Goal: Task Accomplishment & Management: Complete application form

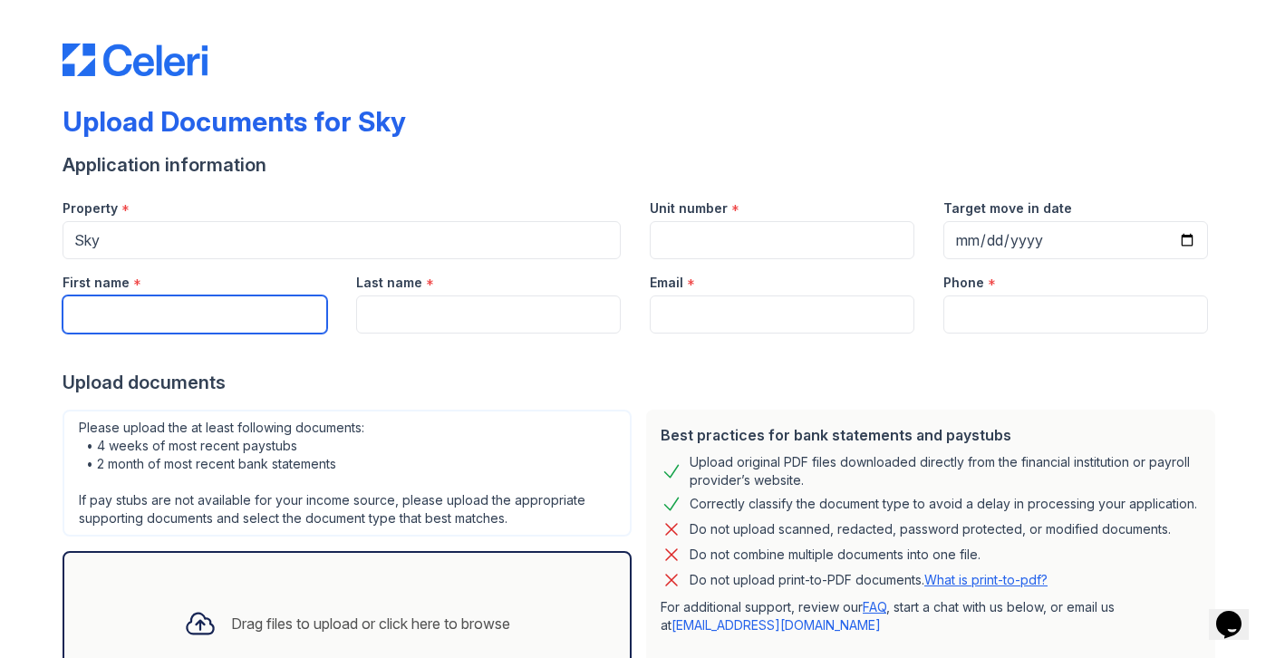
click at [138, 319] on input "First name" at bounding box center [195, 314] width 265 height 38
type input "[PERSON_NAME]"
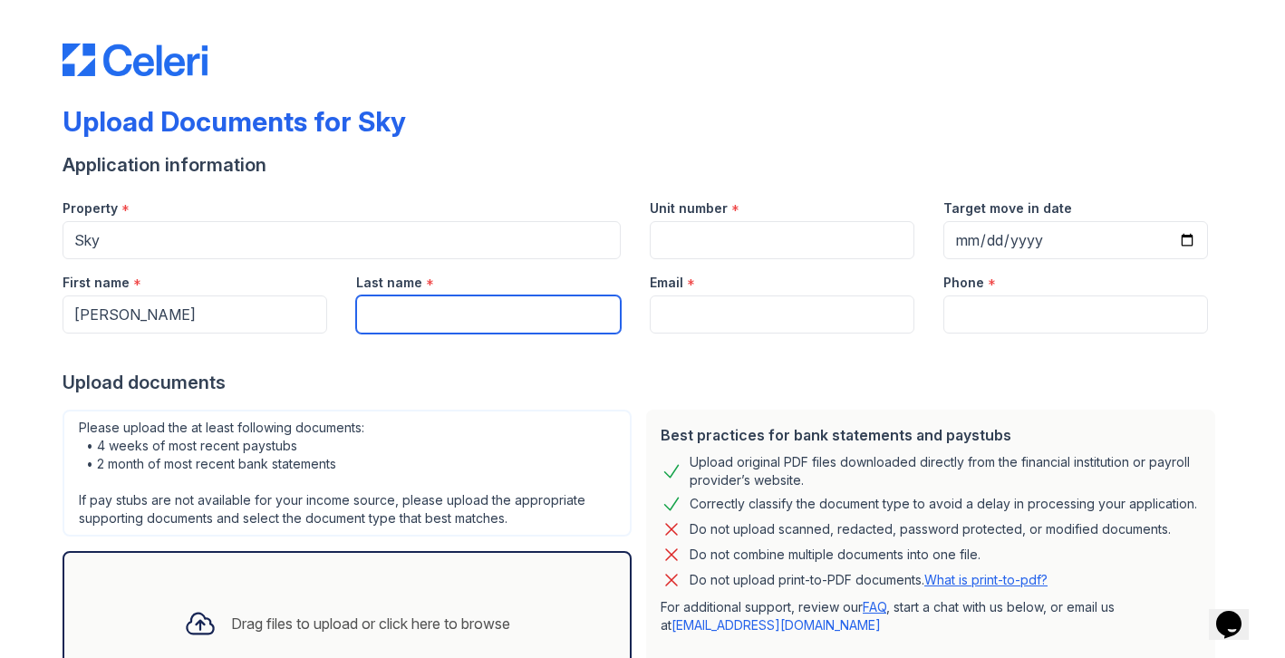
click at [367, 326] on input "Last name" at bounding box center [488, 314] width 265 height 38
type input "Benslimane"
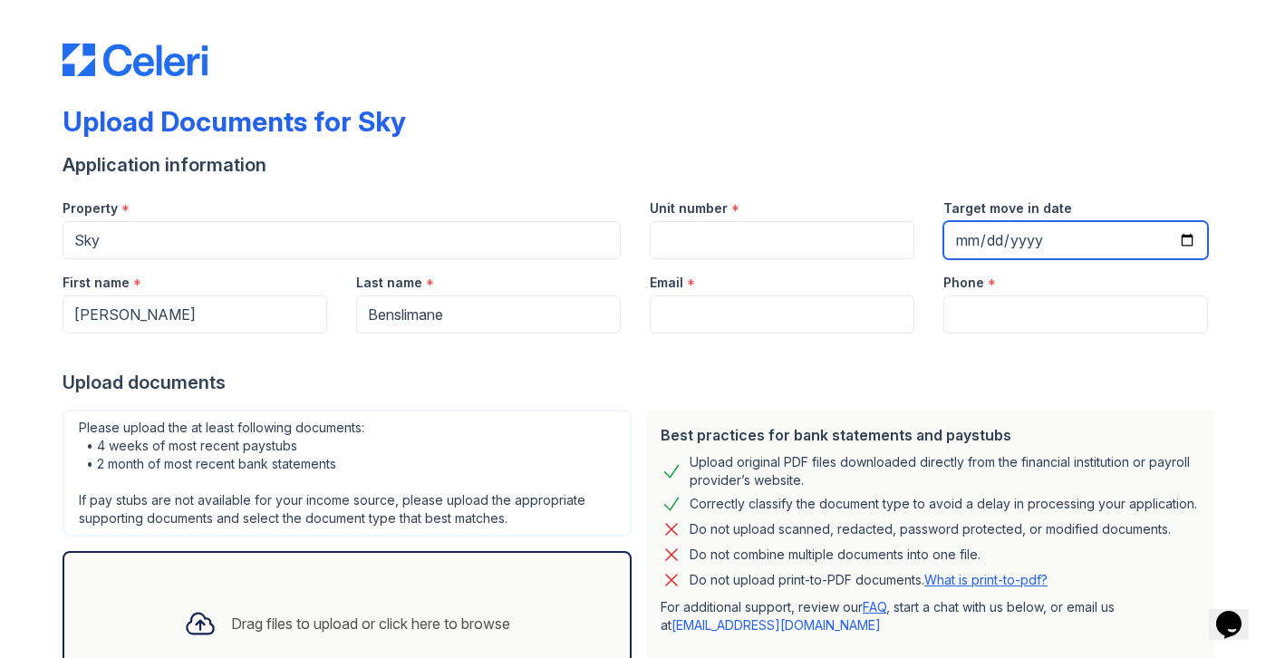
click at [1184, 235] on input "Target move in date" at bounding box center [1075, 240] width 265 height 38
type input "[DATE]"
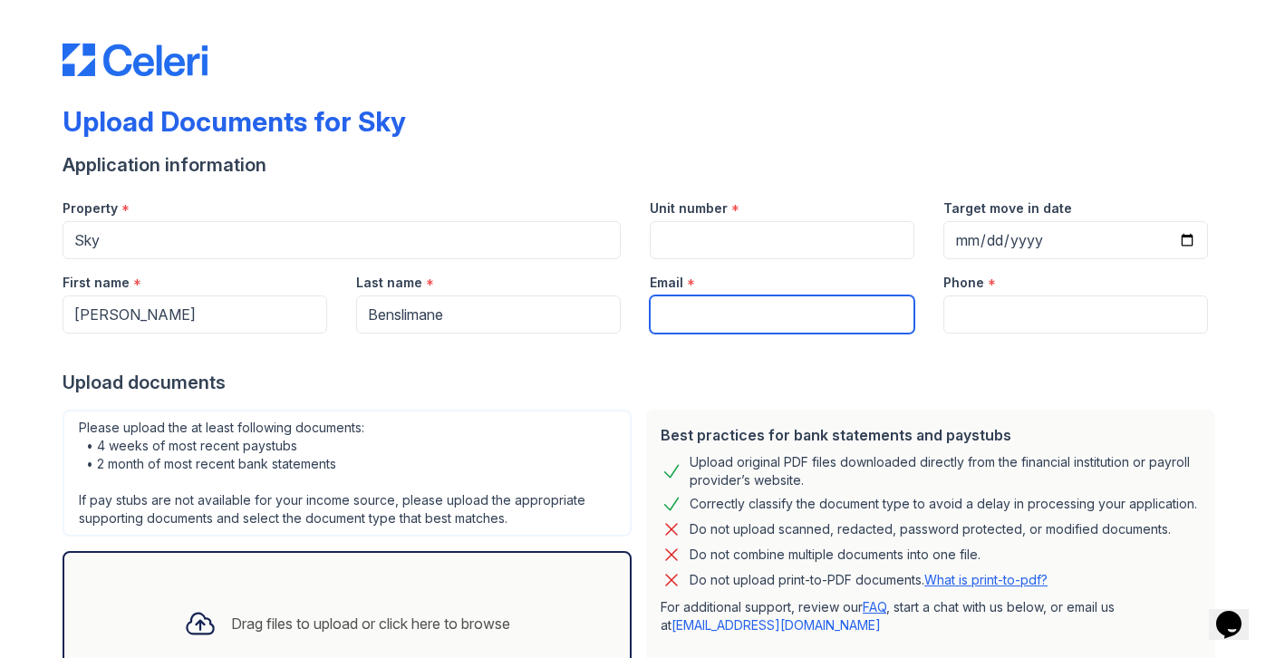
click at [801, 310] on input "Email" at bounding box center [782, 314] width 265 height 38
type input "[EMAIL_ADDRESS][DOMAIN_NAME]"
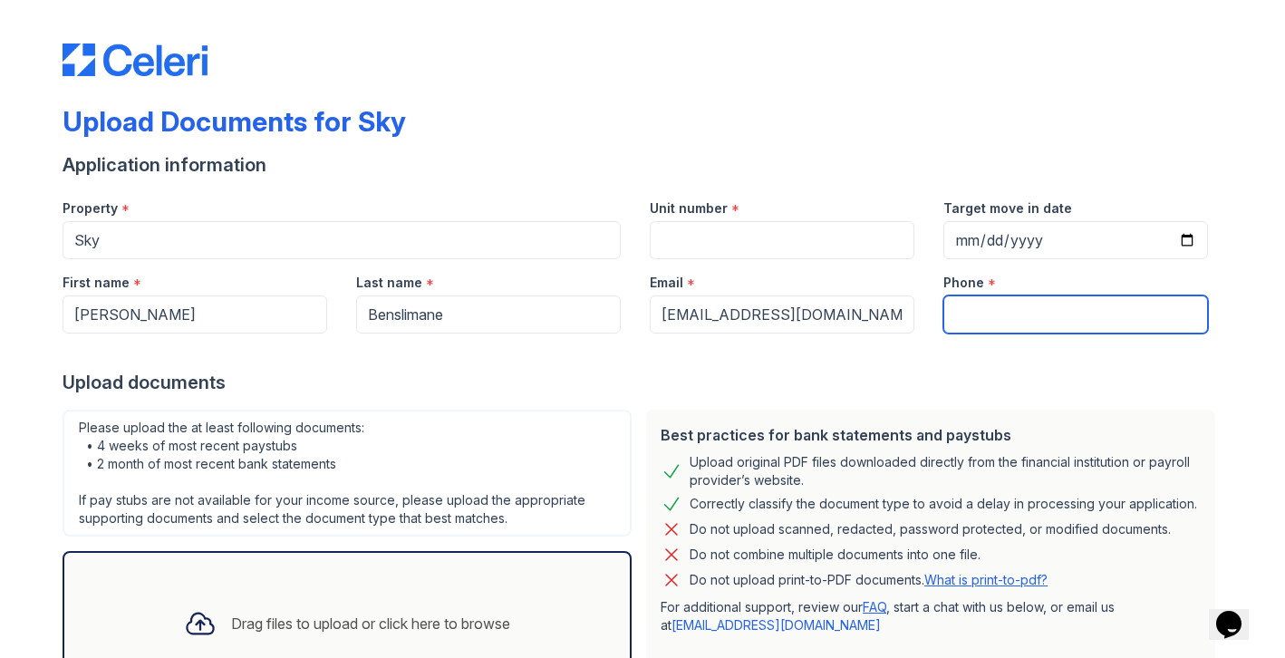
click at [1025, 305] on input "Phone" at bounding box center [1075, 314] width 265 height 38
type input "[PHONE_NUMBER]"
click at [819, 213] on div "Unit number *" at bounding box center [782, 203] width 265 height 36
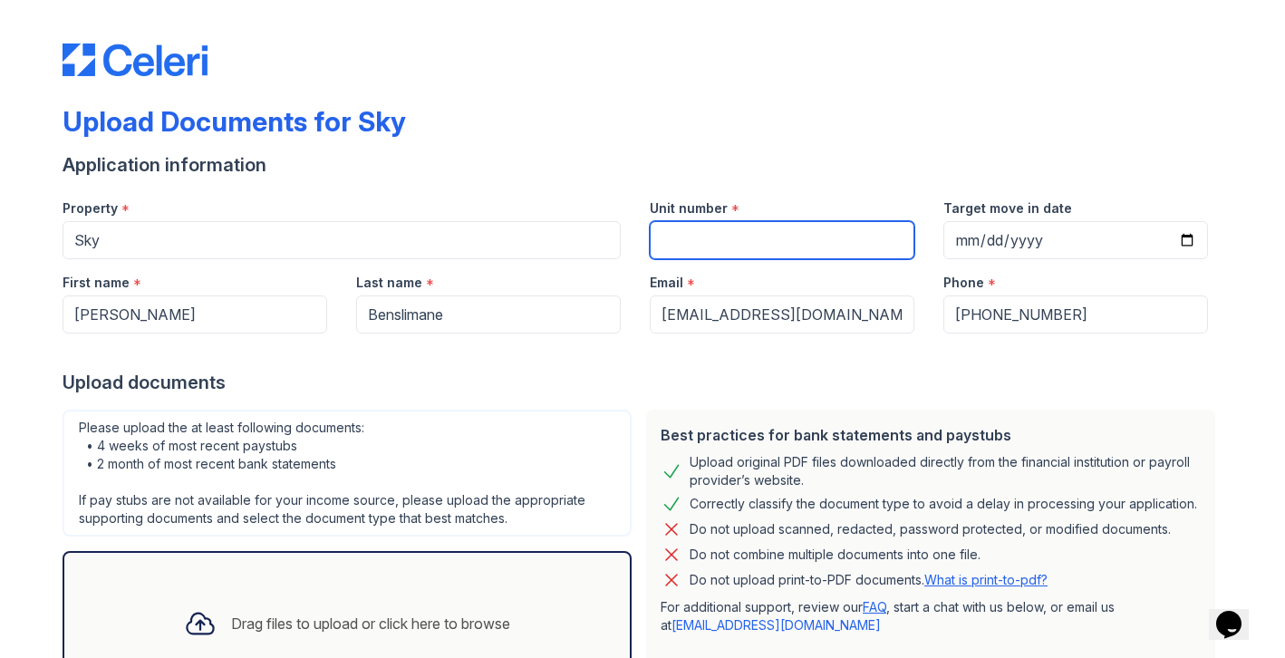
click at [749, 237] on input "Unit number" at bounding box center [782, 240] width 265 height 38
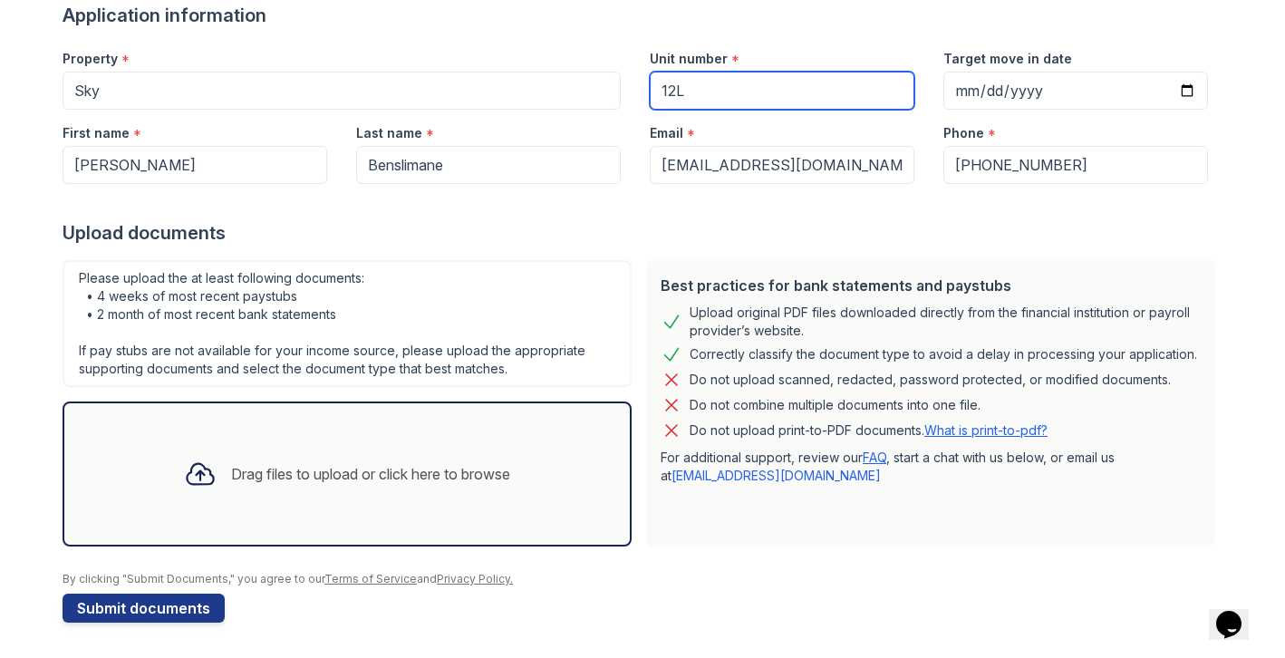
scroll to position [150, 0]
type input "12L"
click at [362, 454] on div "Drag files to upload or click here to browse" at bounding box center [346, 473] width 355 height 62
click at [350, 455] on div "Drag files to upload or click here to browse" at bounding box center [346, 473] width 355 height 62
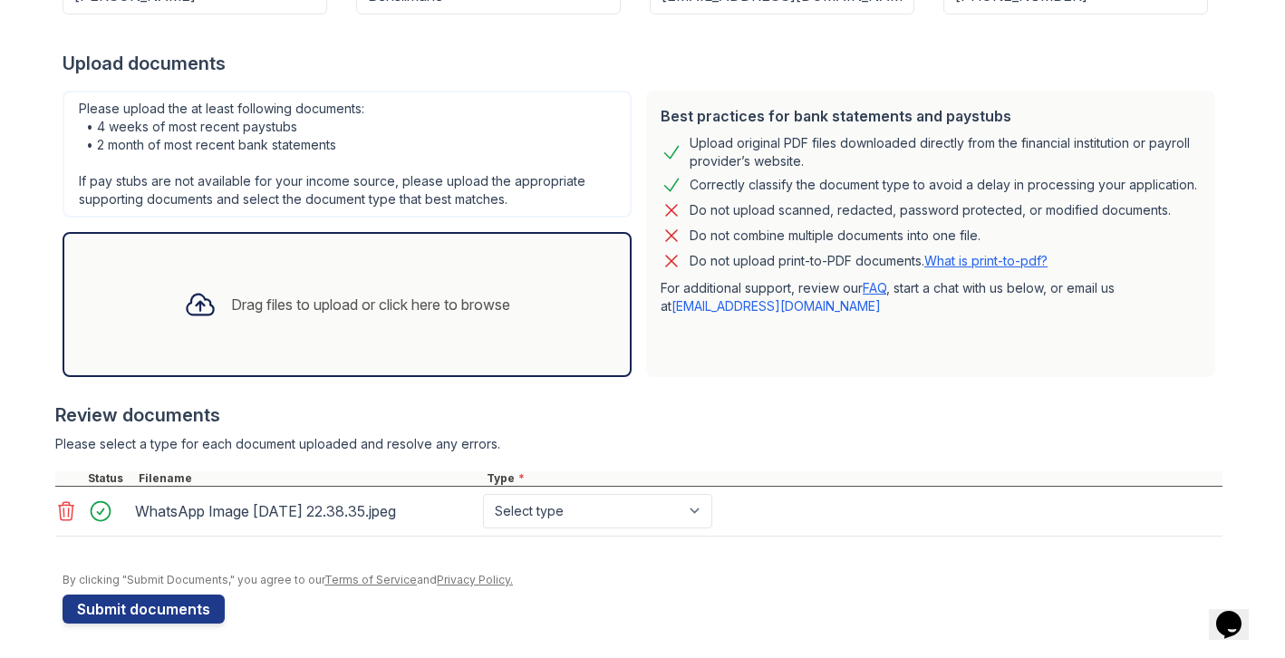
scroll to position [321, 0]
click at [392, 320] on div "Drag files to upload or click here to browse" at bounding box center [346, 303] width 355 height 62
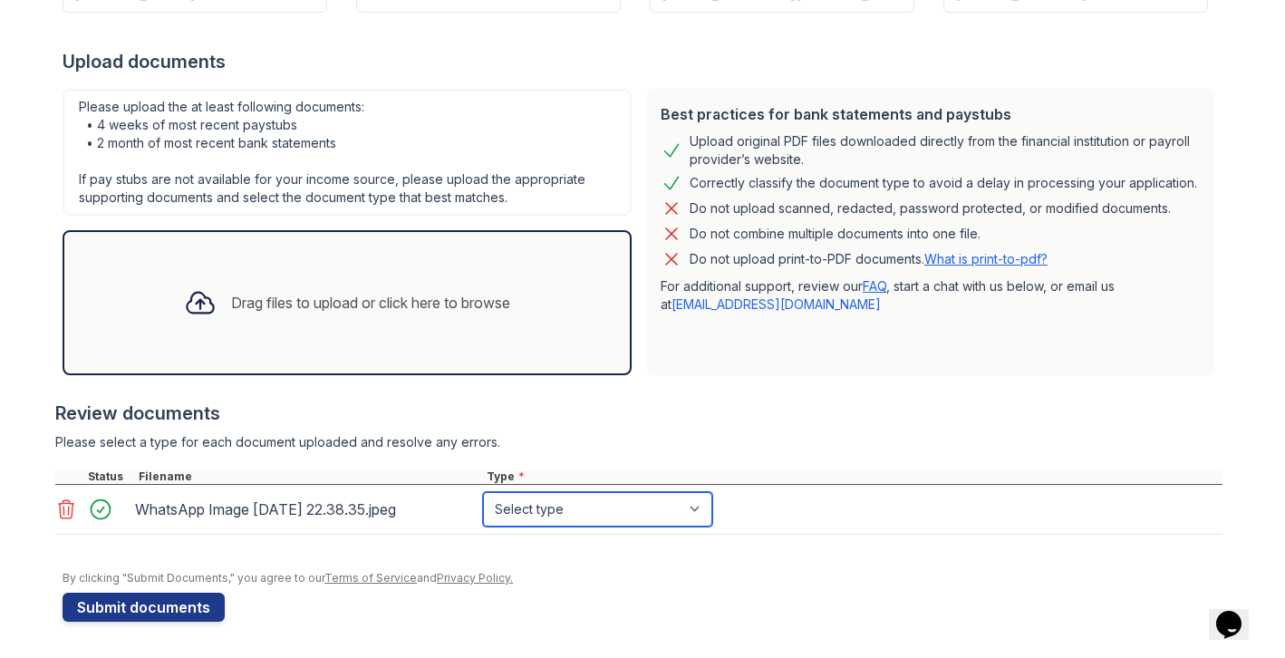
click at [690, 499] on select "Select type Paystub Bank Statement Offer Letter Tax Documents Benefit Award Let…" at bounding box center [597, 509] width 229 height 34
select select "other"
click at [483, 492] on select "Select type Paystub Bank Statement Offer Letter Tax Documents Benefit Award Let…" at bounding box center [597, 509] width 229 height 34
click at [243, 303] on div "Drag files to upload or click here to browse" at bounding box center [370, 303] width 279 height 22
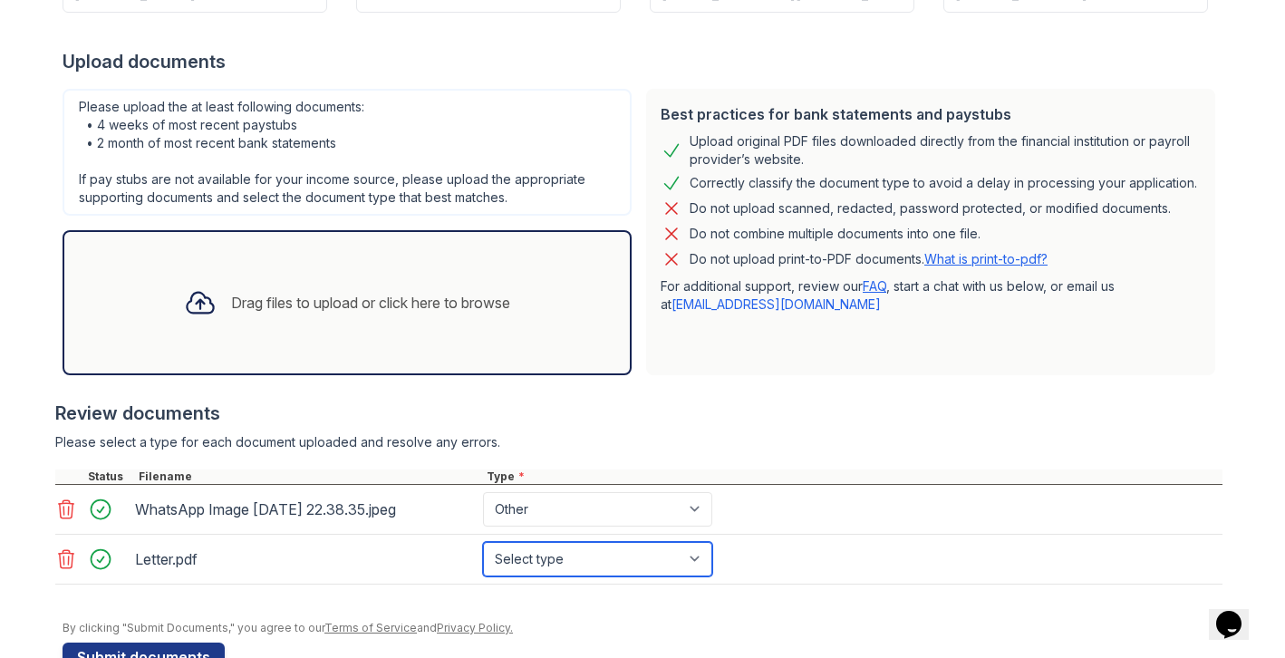
click at [595, 561] on select "Select type Paystub Bank Statement Offer Letter Tax Documents Benefit Award Let…" at bounding box center [597, 559] width 229 height 34
select select "offer_letter"
click at [483, 542] on select "Select type Paystub Bank Statement Offer Letter Tax Documents Benefit Award Let…" at bounding box center [597, 559] width 229 height 34
click at [692, 566] on select "Select type Paystub Bank Statement Offer Letter Tax Documents Benefit Award Let…" at bounding box center [597, 559] width 229 height 34
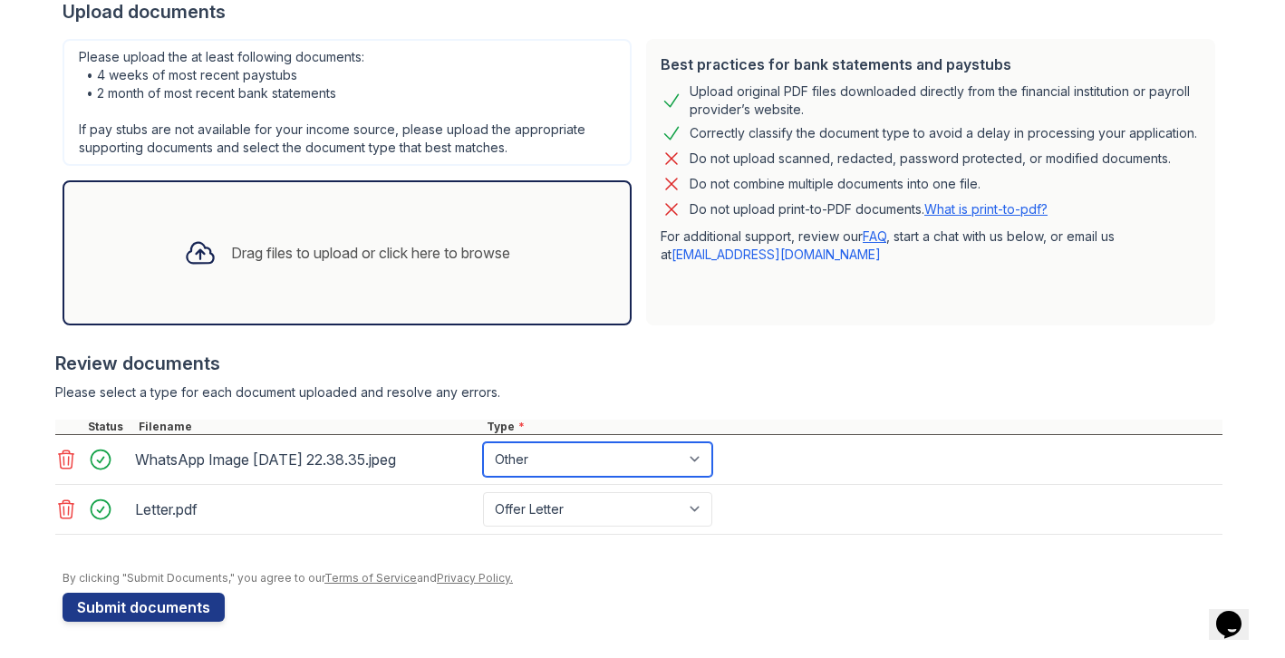
click at [545, 460] on select "Select type Paystub Bank Statement Offer Letter Tax Documents Benefit Award Let…" at bounding box center [597, 459] width 229 height 34
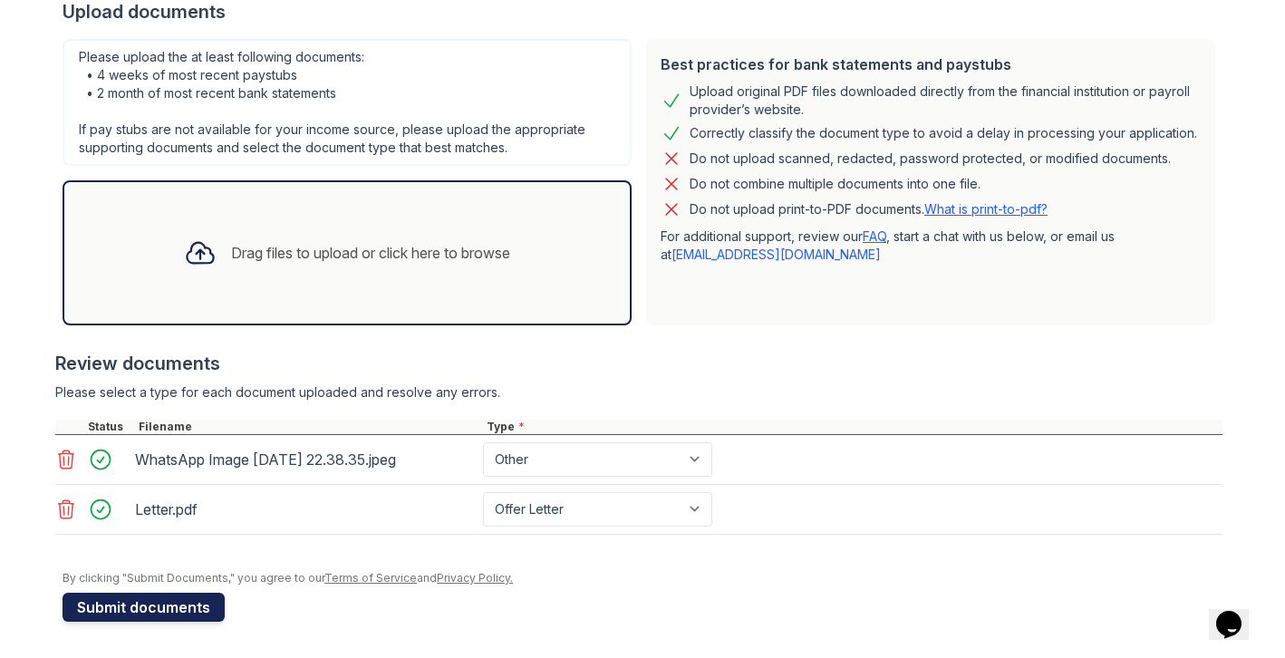
click at [165, 609] on button "Submit documents" at bounding box center [144, 607] width 162 height 29
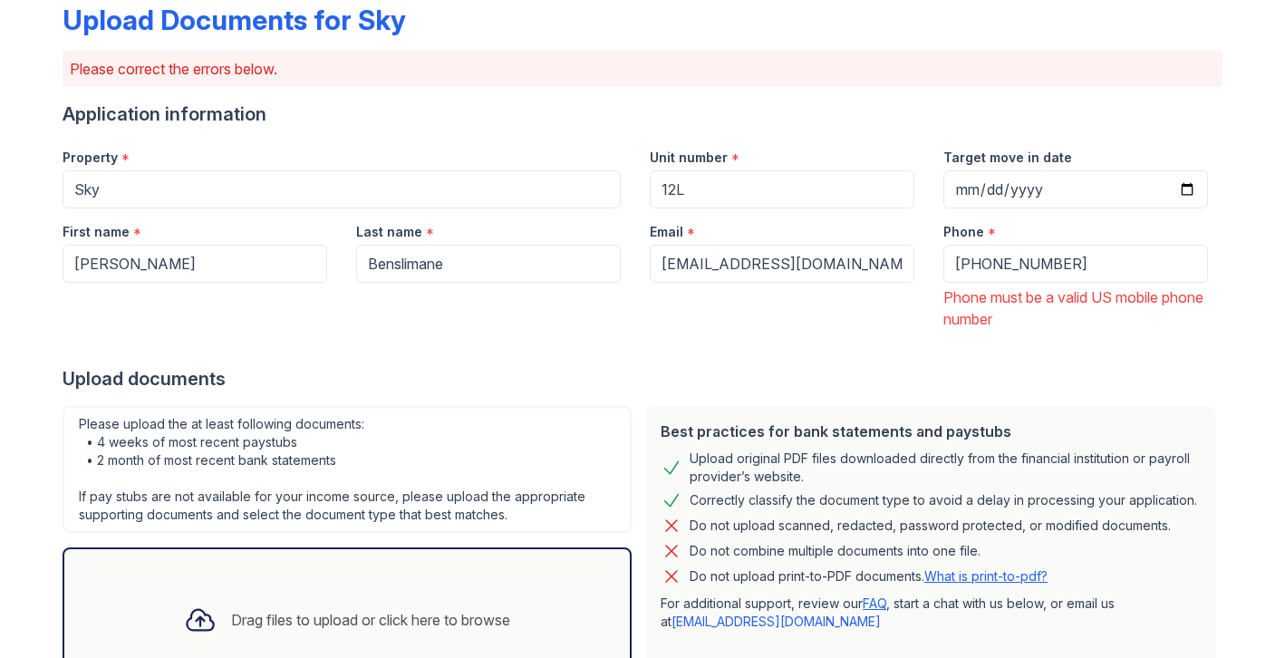
scroll to position [125, 0]
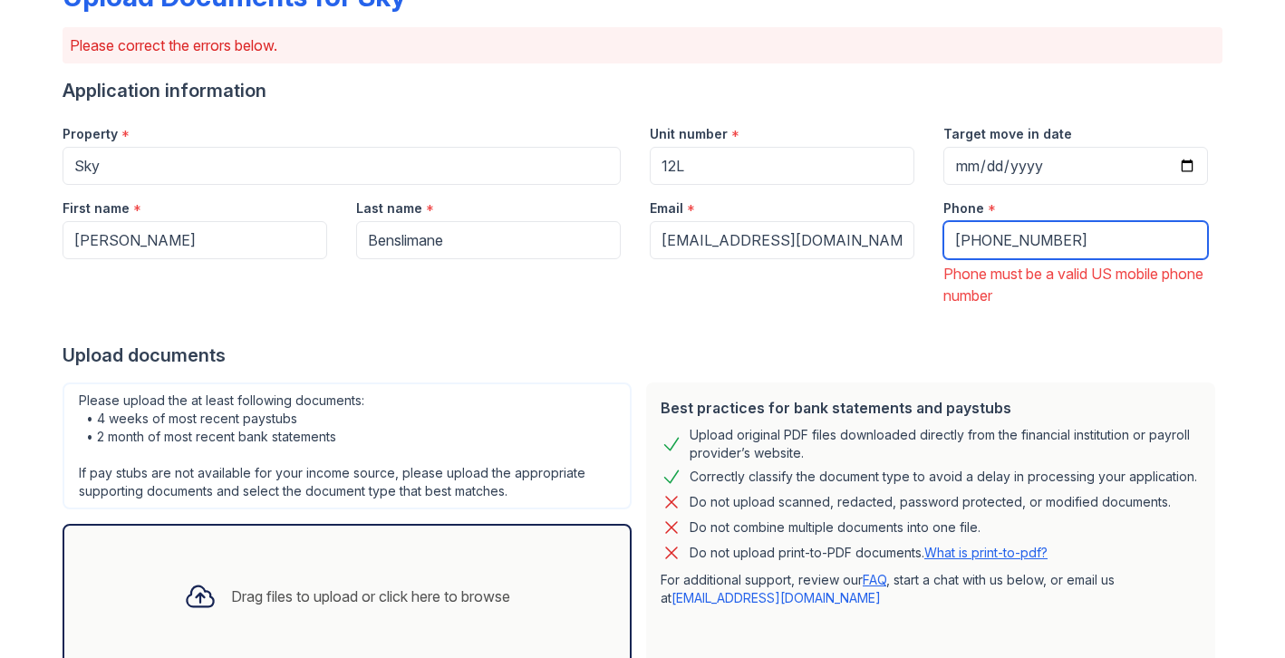
click at [1020, 243] on input "[PHONE_NUMBER]" at bounding box center [1075, 240] width 265 height 38
drag, startPoint x: 1087, startPoint y: 232, endPoint x: 910, endPoint y: 234, distance: 176.7
click at [910, 234] on div "First name * [PERSON_NAME] Last name * [GEOGRAPHIC_DATA] Email * [EMAIL_ADDRESS…" at bounding box center [635, 245] width 1175 height 121
click at [973, 246] on input "[PHONE_NUMBER]" at bounding box center [1075, 240] width 265 height 38
click at [969, 238] on input "[PHONE_NUMBER]" at bounding box center [1075, 240] width 265 height 38
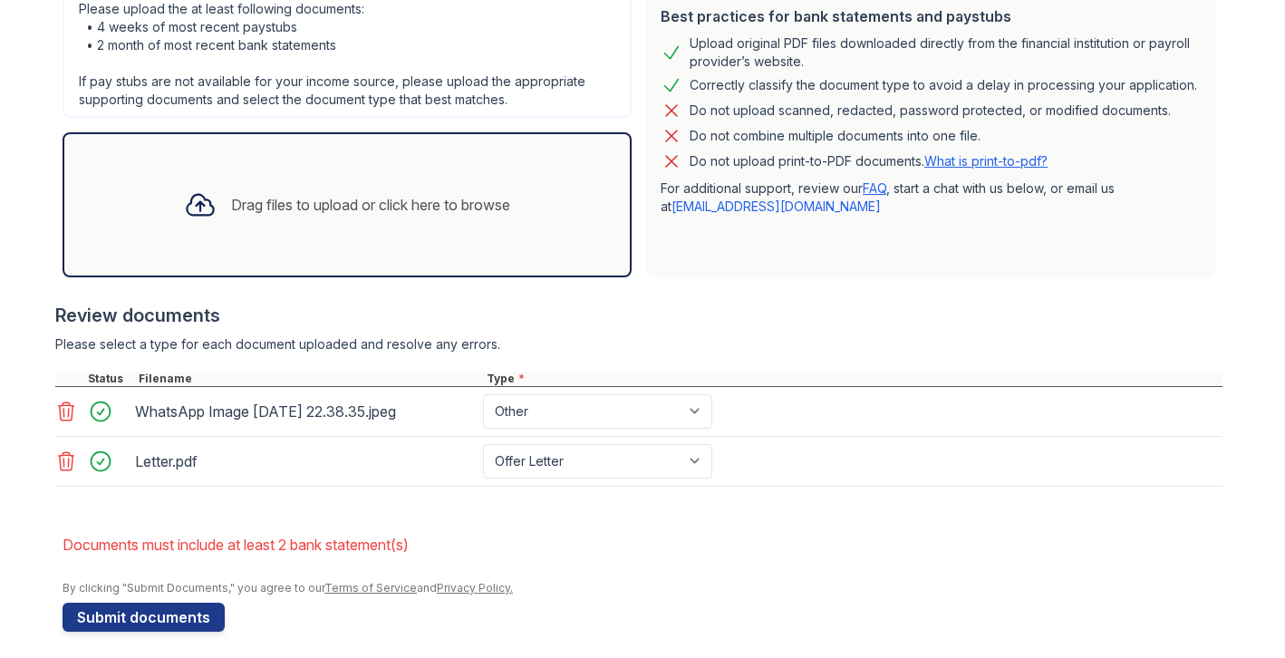
scroll to position [527, 0]
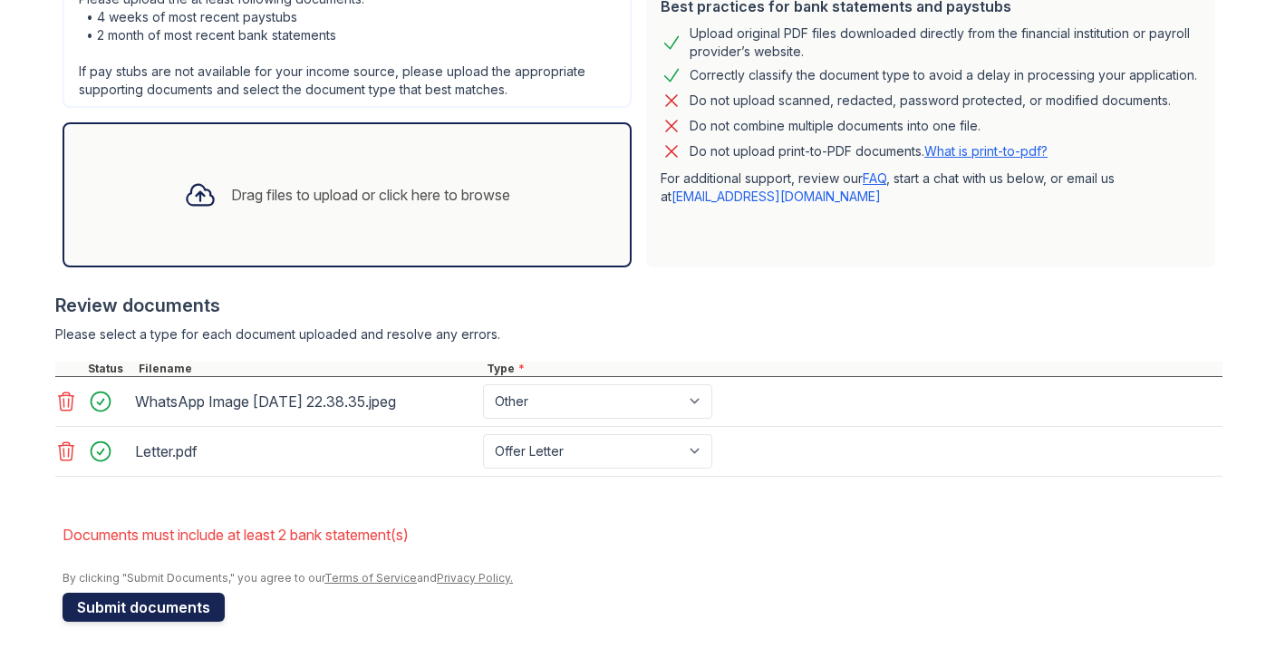
type input "212660501501"
click at [184, 613] on button "Submit documents" at bounding box center [144, 607] width 162 height 29
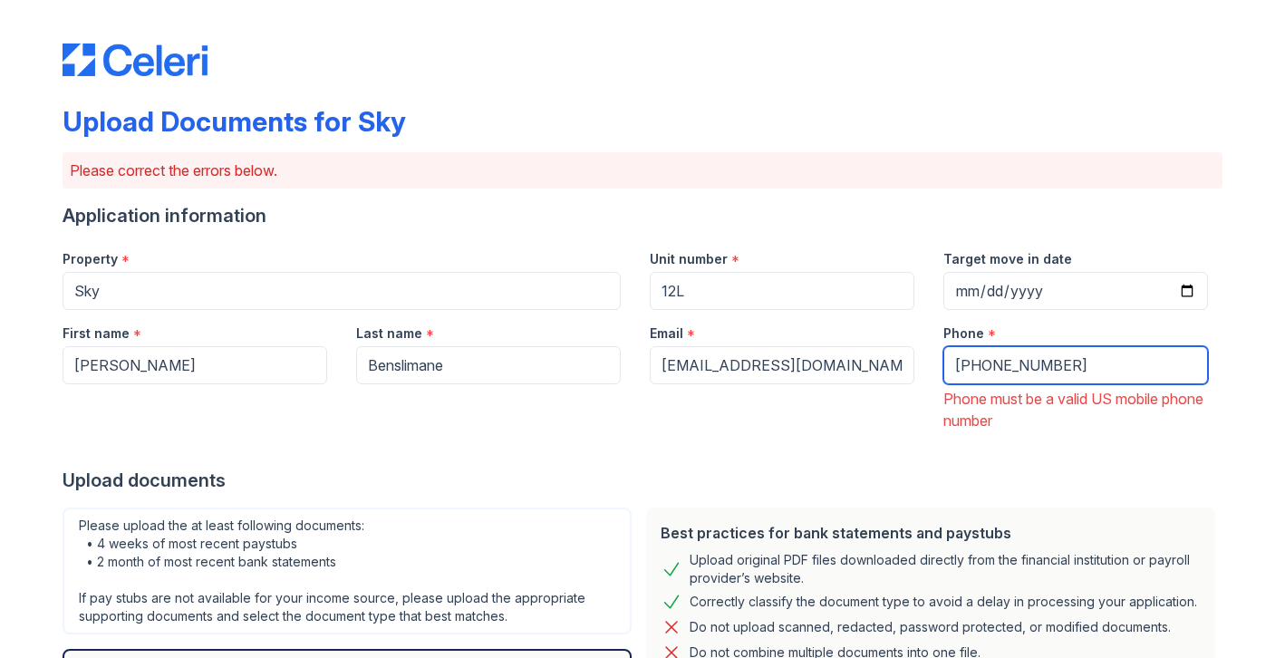
drag, startPoint x: 1096, startPoint y: 361, endPoint x: 905, endPoint y: 357, distance: 191.3
click at [905, 357] on div "First name * [PERSON_NAME] Last name * [GEOGRAPHIC_DATA] Email * [EMAIL_ADDRESS…" at bounding box center [635, 370] width 1175 height 121
click at [1170, 375] on input "[PHONE_NUMBER]" at bounding box center [1075, 365] width 265 height 38
type input "[PHONE_NUMBER]"
click at [753, 463] on div at bounding box center [643, 449] width 1160 height 36
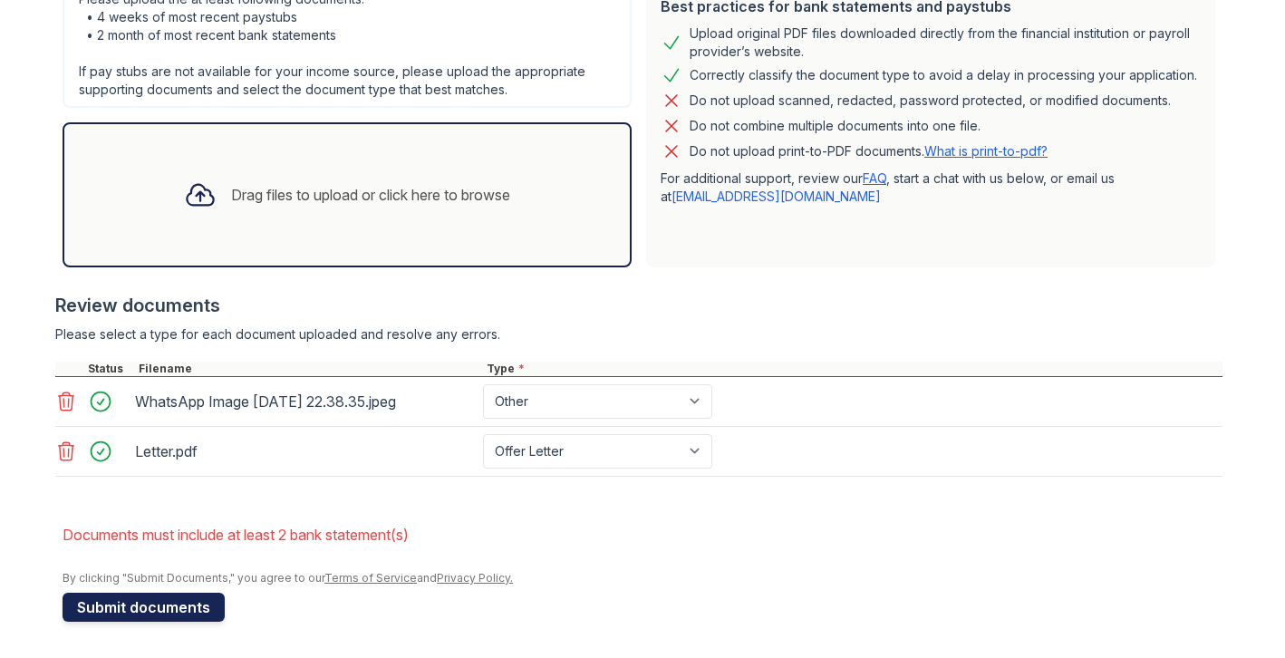
click at [110, 610] on button "Submit documents" at bounding box center [144, 607] width 162 height 29
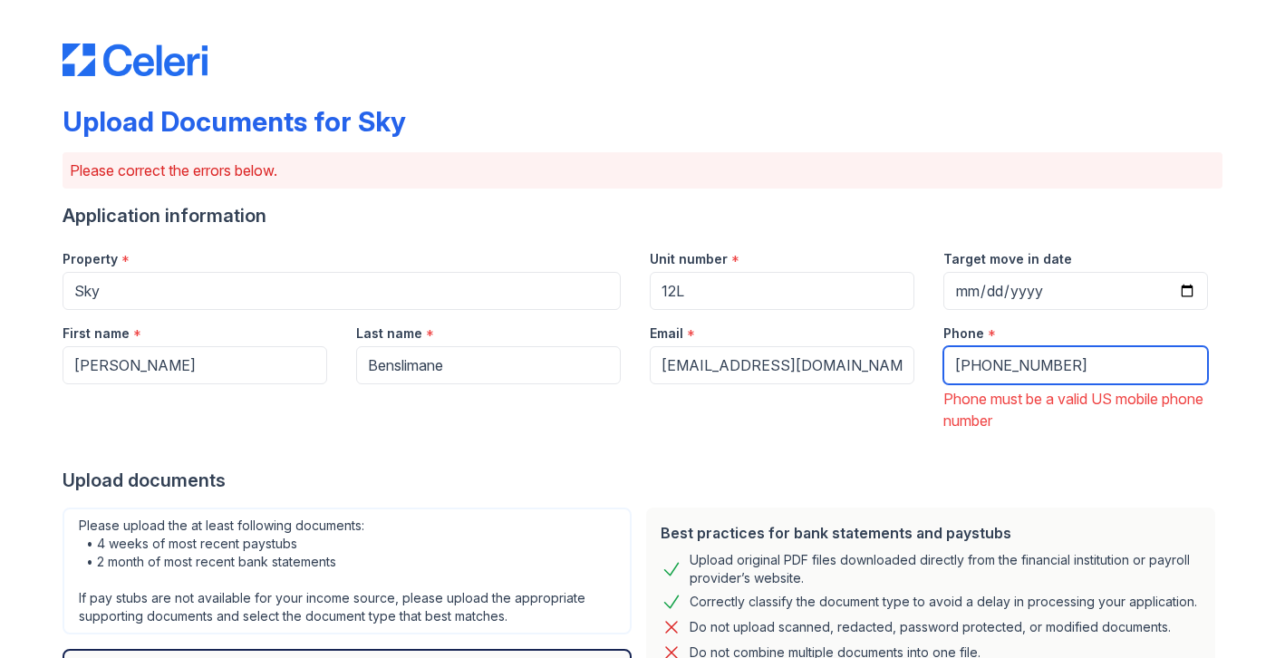
click at [963, 368] on input "[PHONE_NUMBER]" at bounding box center [1075, 365] width 265 height 38
click at [982, 366] on input "(2126605015" at bounding box center [1075, 365] width 265 height 38
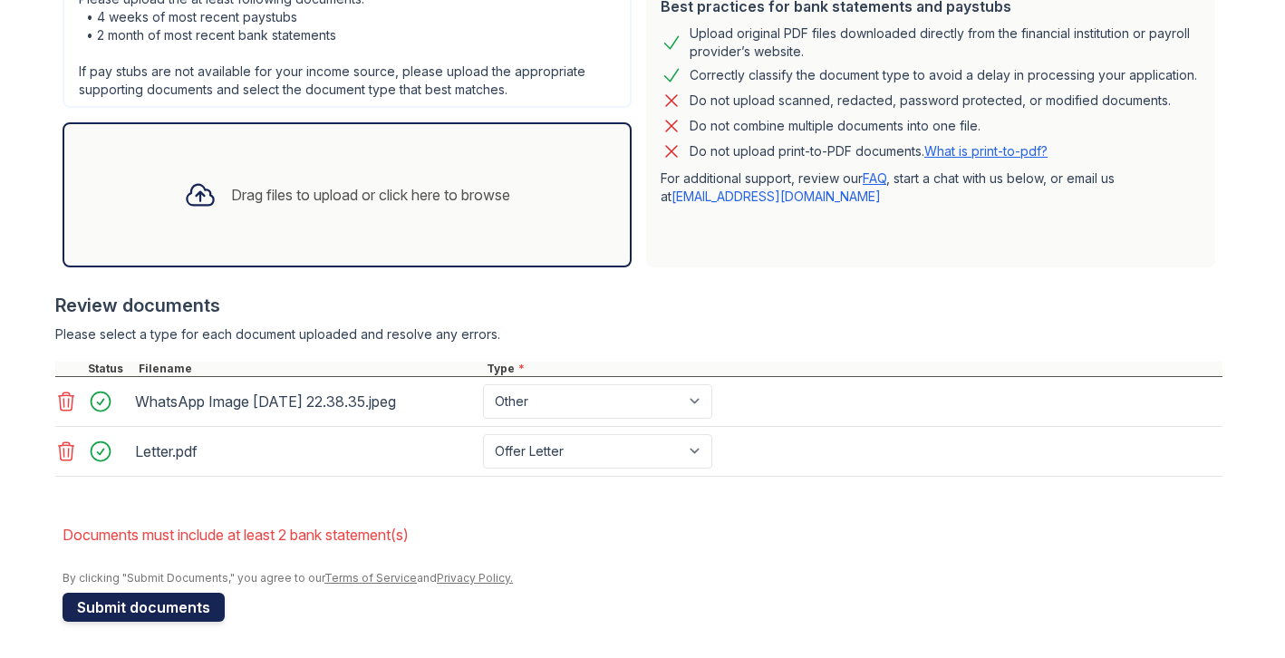
type input "[PHONE_NUMBER]"
click at [182, 603] on button "Submit documents" at bounding box center [144, 607] width 162 height 29
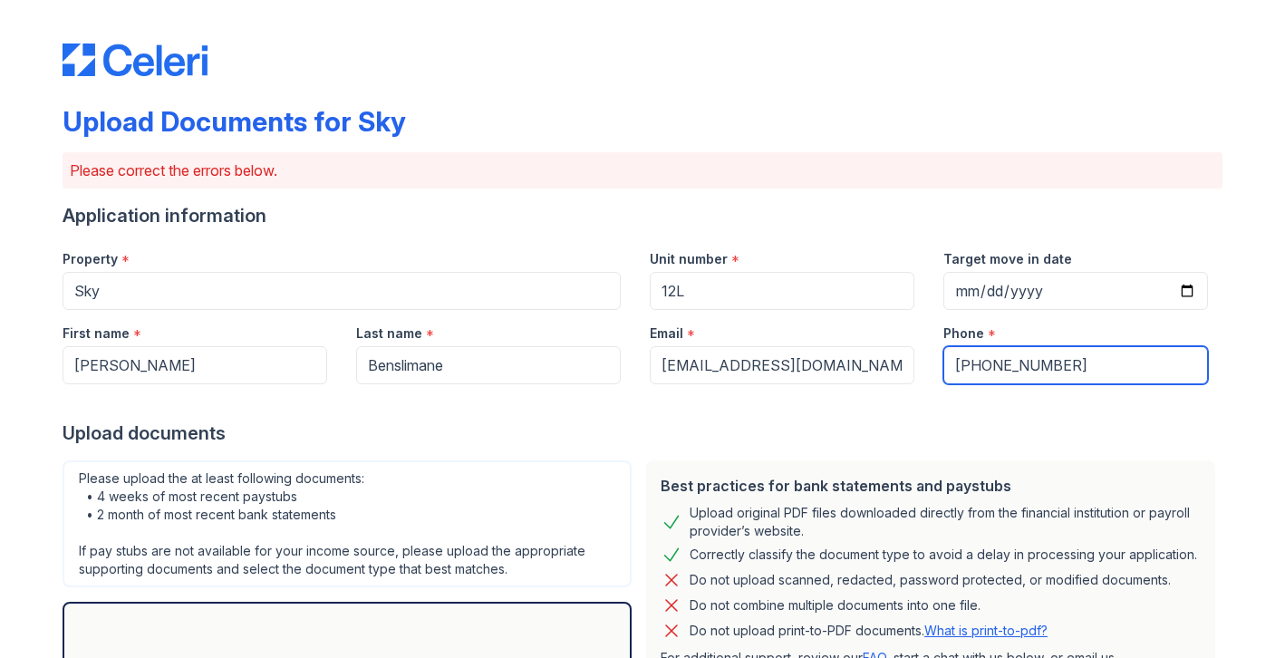
click at [969, 365] on input "[PHONE_NUMBER]" at bounding box center [1075, 365] width 265 height 38
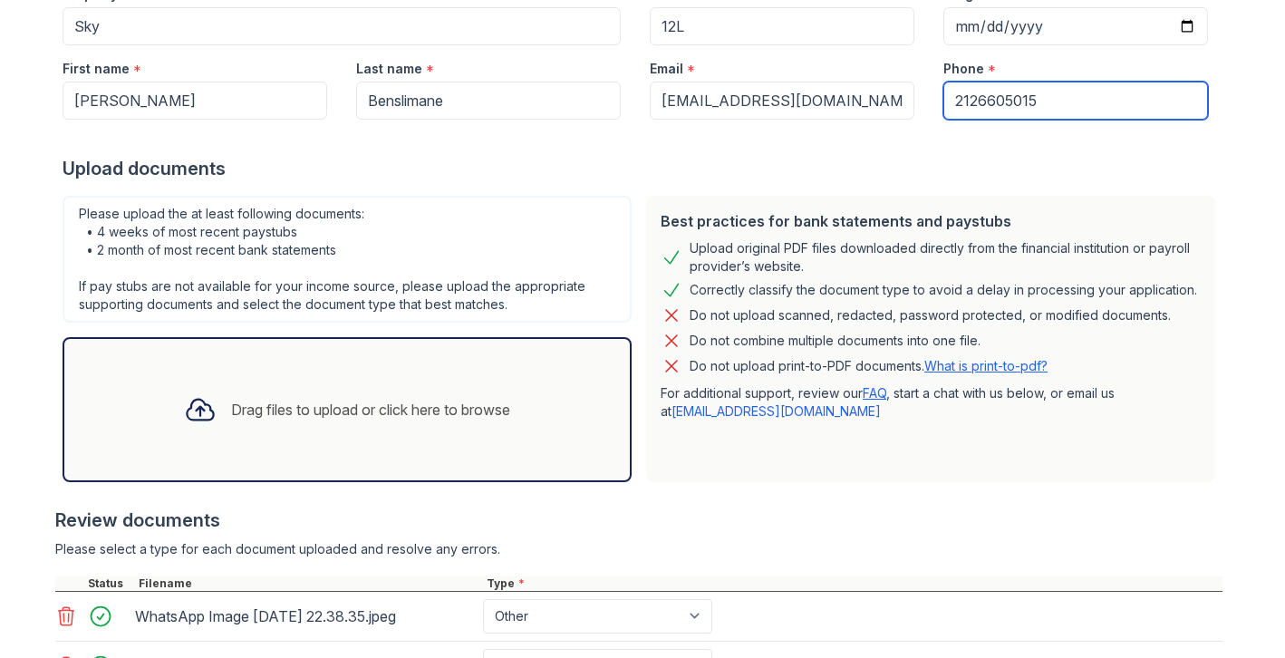
scroll to position [479, 0]
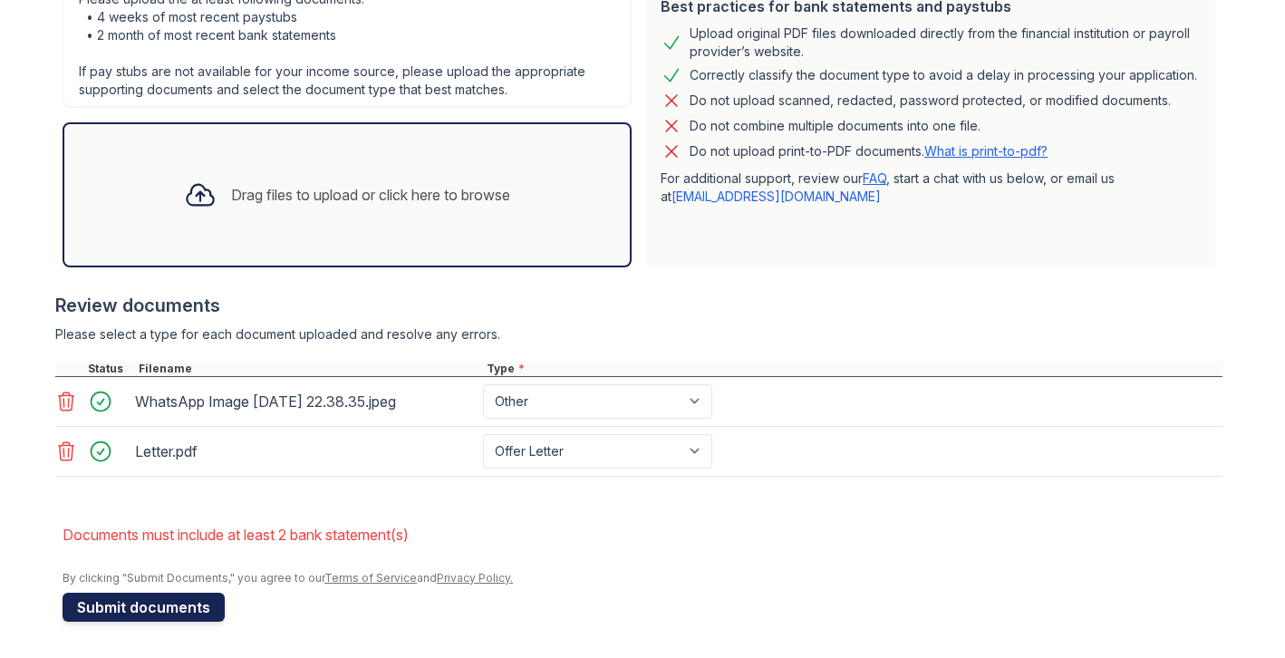
type input "2126605015"
click at [121, 605] on button "Submit documents" at bounding box center [144, 607] width 162 height 29
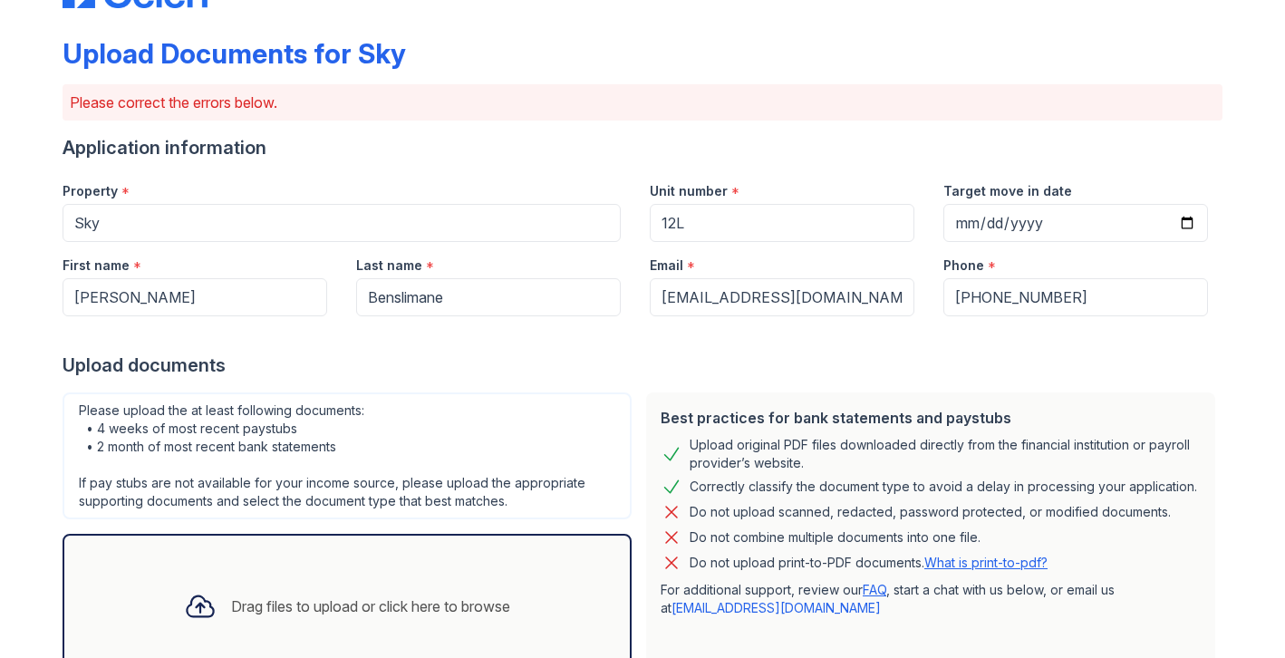
scroll to position [91, 0]
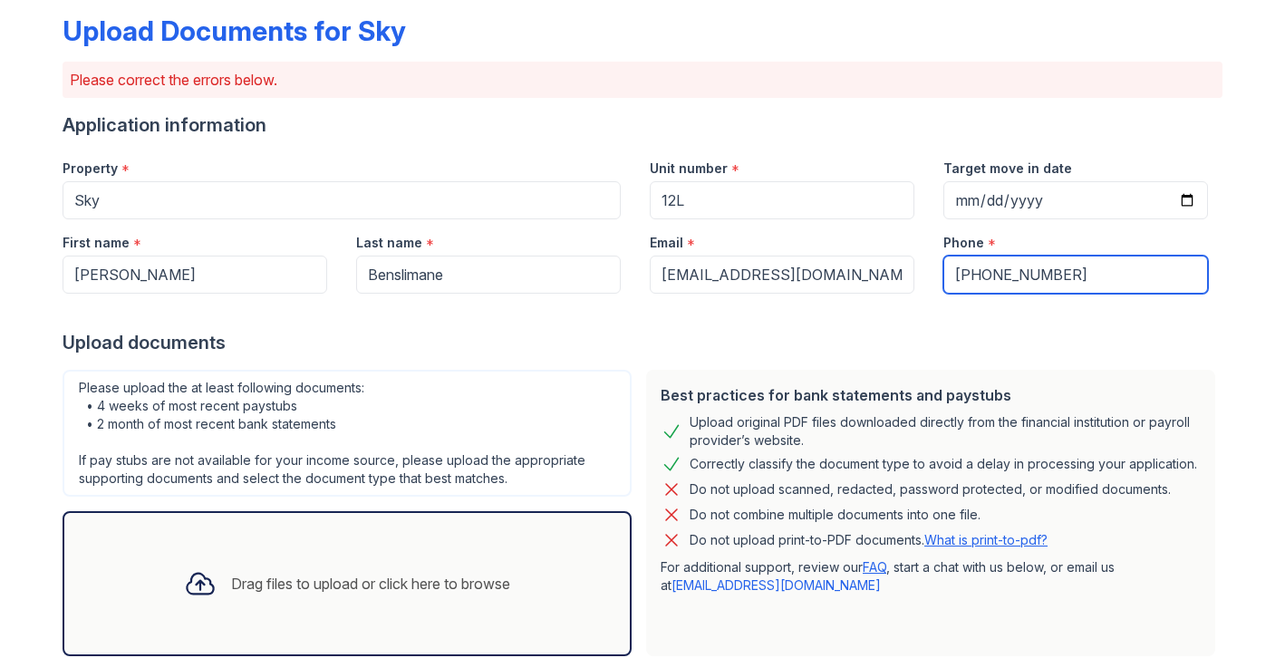
click at [970, 274] on input "[PHONE_NUMBER]" at bounding box center [1075, 275] width 265 height 38
click at [1074, 279] on input "[PHONE_NUMBER]" at bounding box center [1075, 275] width 265 height 38
click at [995, 276] on input "[PHONE_NUMBER]" at bounding box center [1075, 275] width 265 height 38
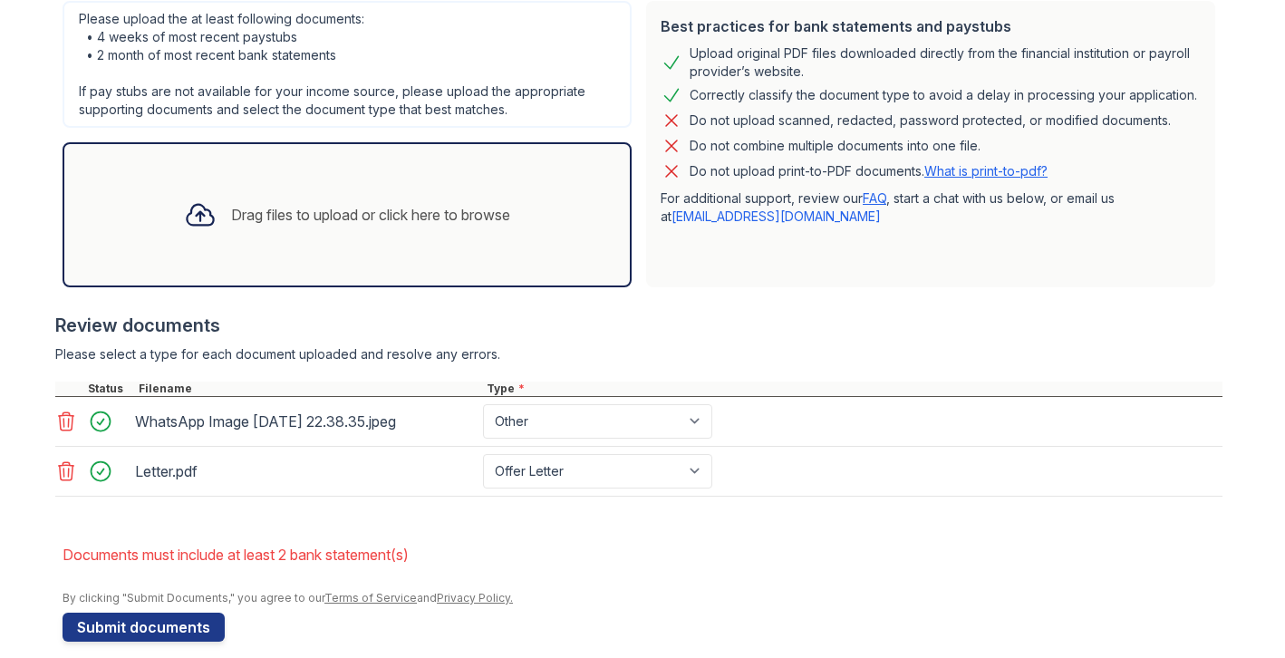
scroll to position [479, 0]
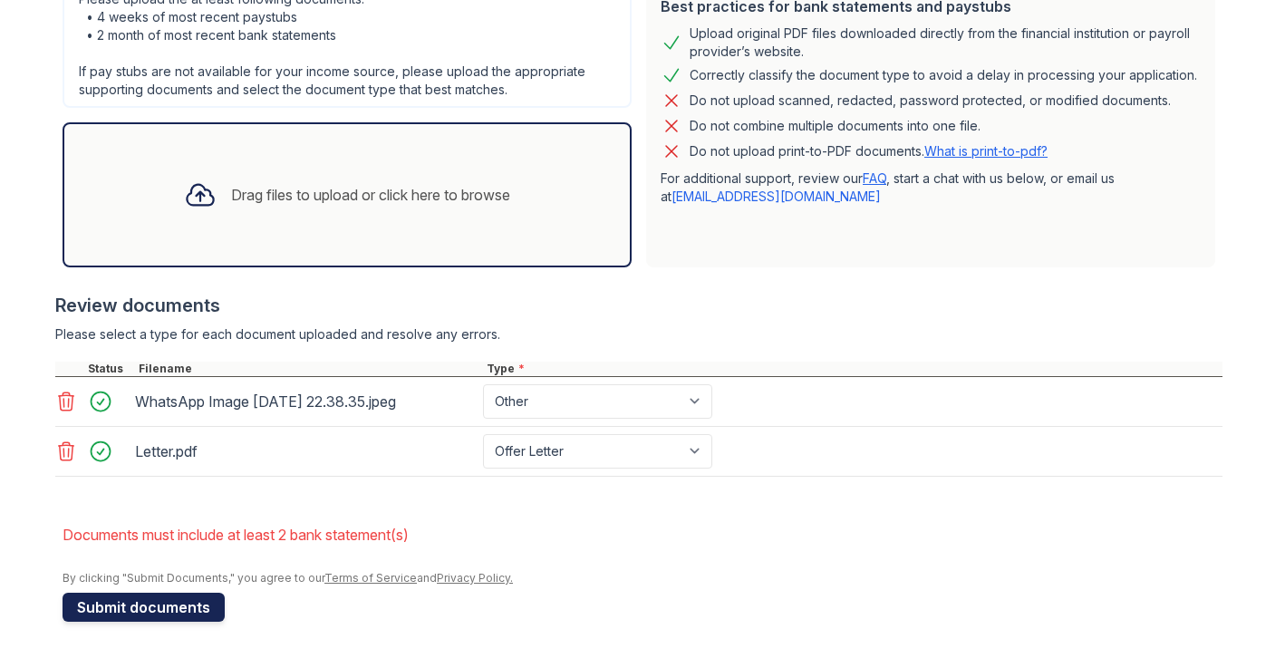
click at [170, 617] on button "Submit documents" at bounding box center [144, 607] width 162 height 29
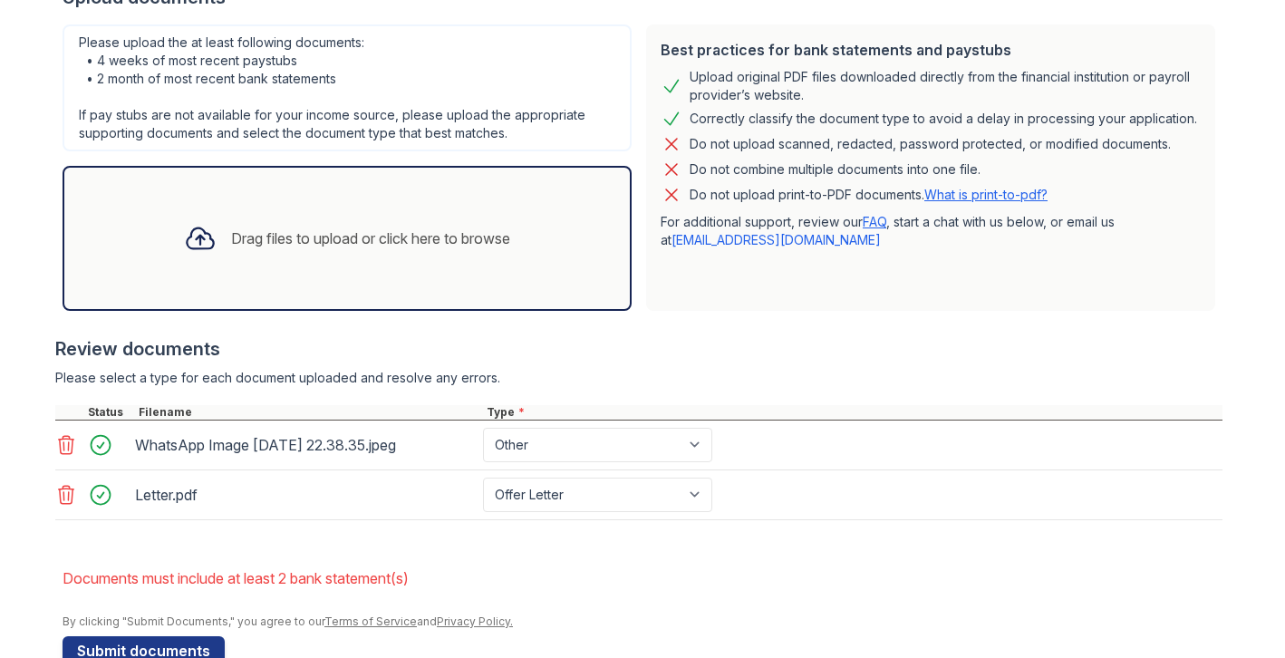
scroll to position [448, 0]
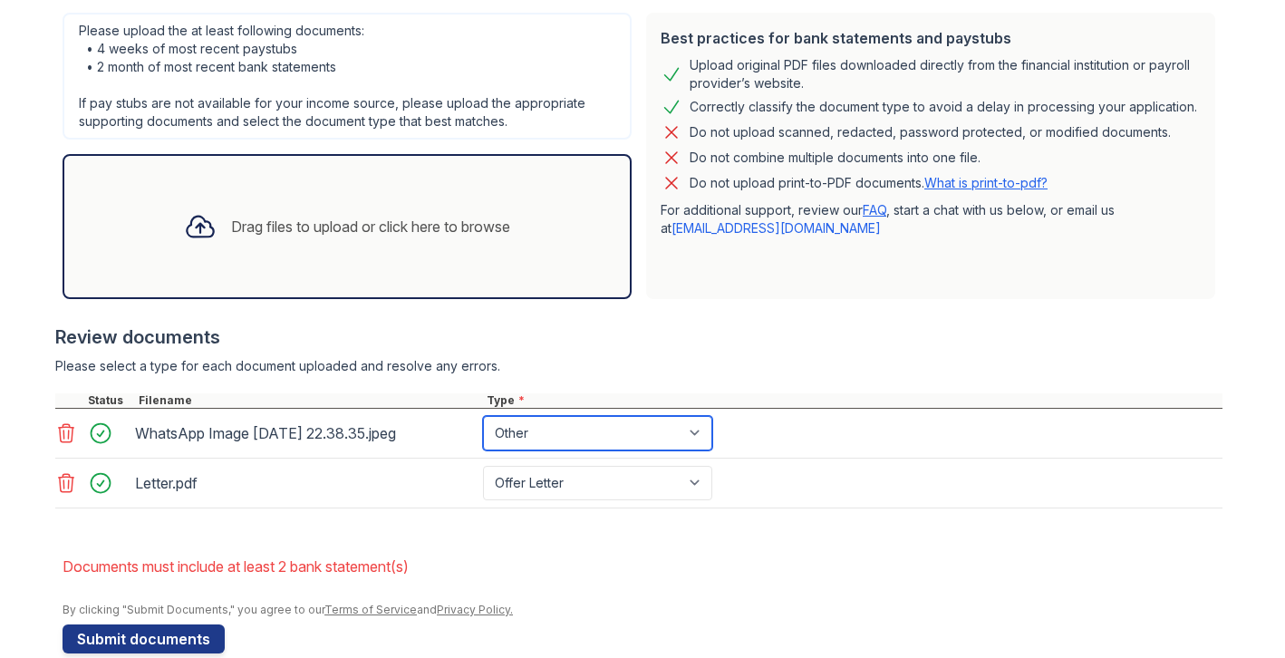
click at [605, 435] on select "Paystub Bank Statement Offer Letter Tax Documents Benefit Award Letter Investme…" at bounding box center [597, 433] width 229 height 34
click at [483, 416] on select "Paystub Bank Statement Offer Letter Tax Documents Benefit Award Letter Investme…" at bounding box center [597, 433] width 229 height 34
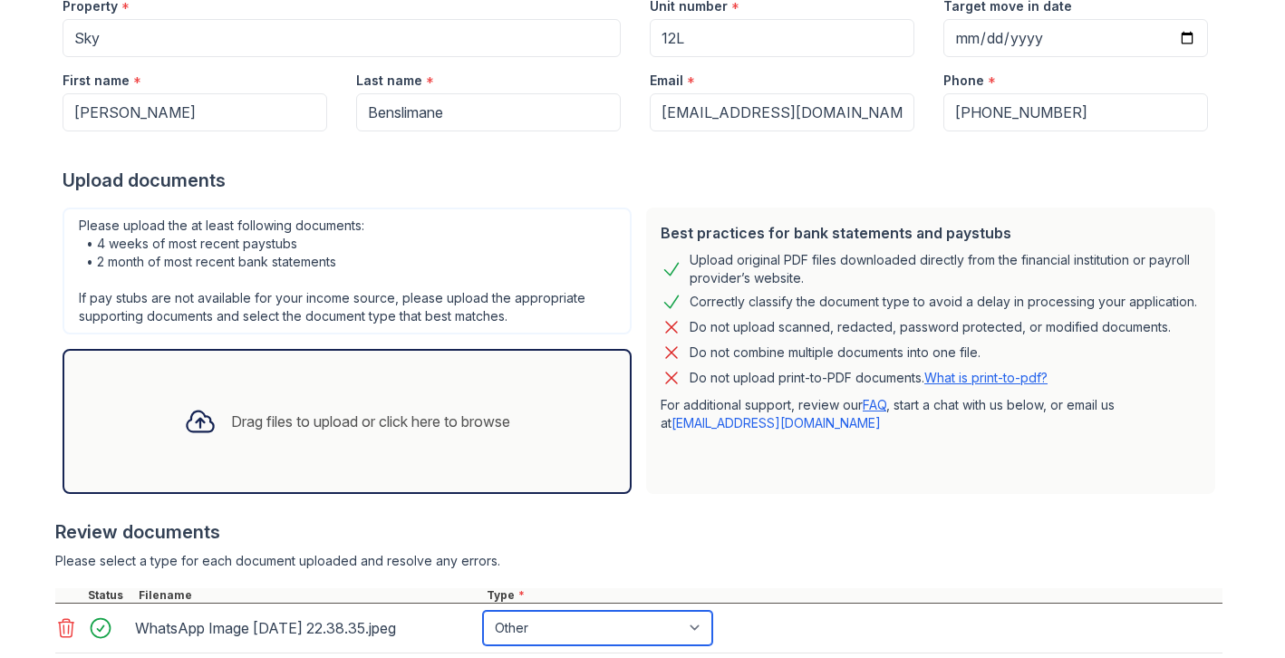
scroll to position [0, 0]
